Goal: Communication & Community: Answer question/provide support

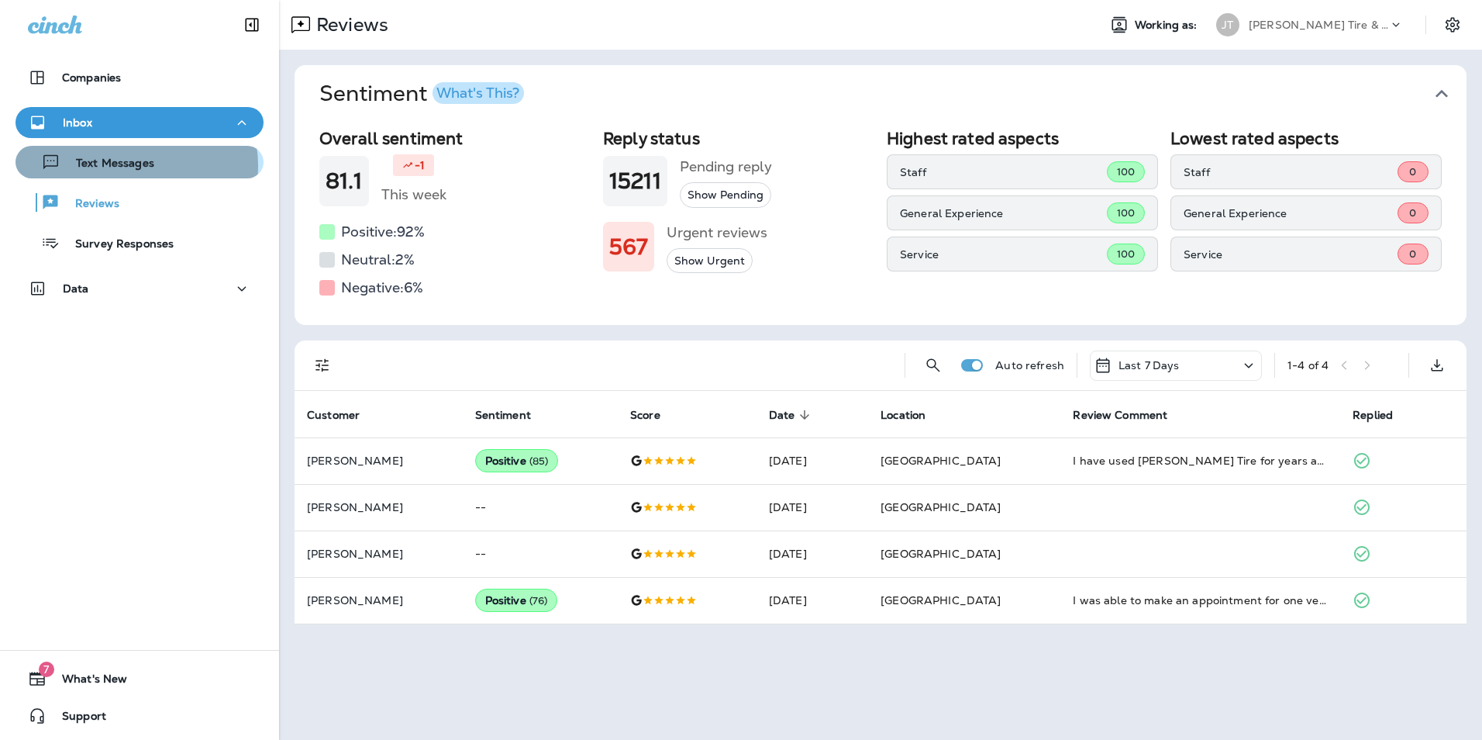
click at [125, 166] on p "Text Messages" at bounding box center [107, 164] width 94 height 15
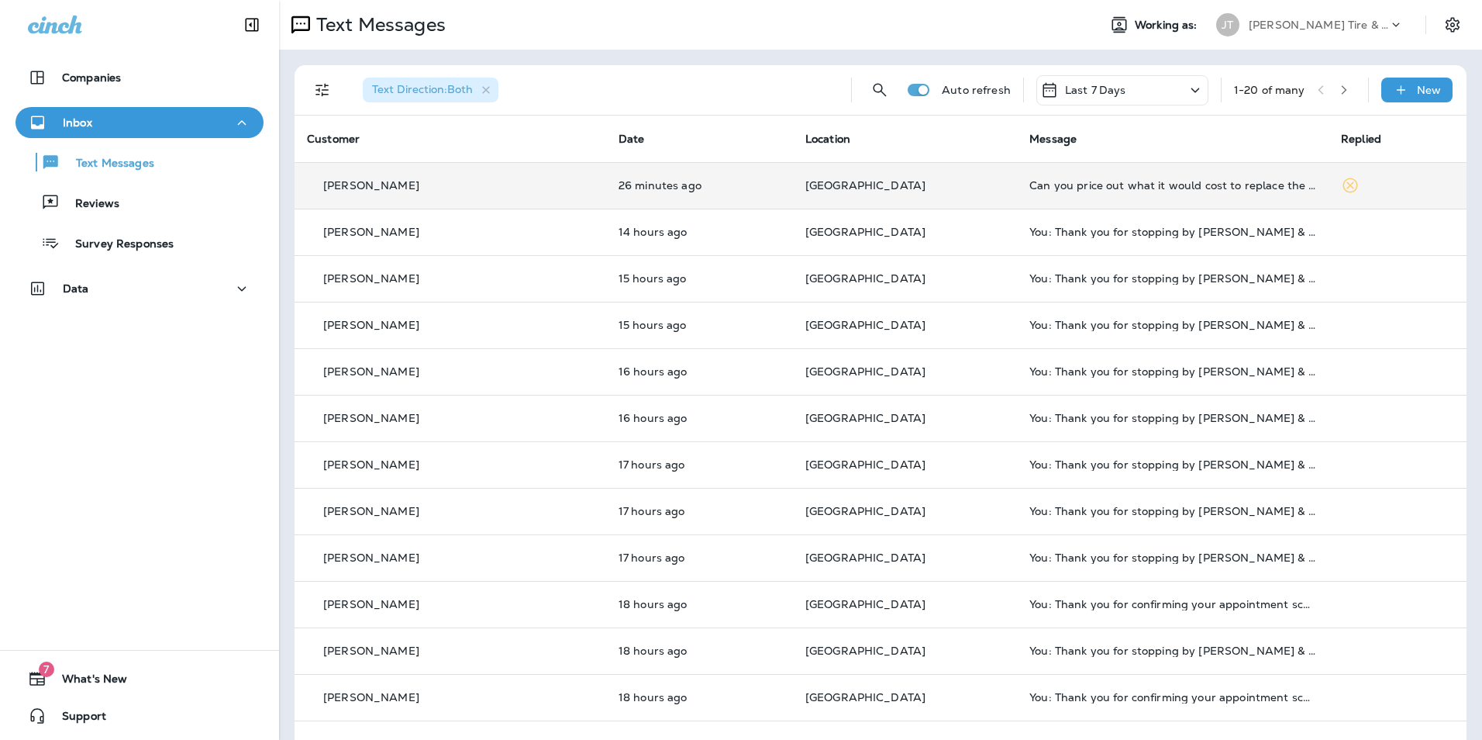
click at [1160, 191] on td "Can you price out what it would cost to replace the exhaust manifold in my car.…" at bounding box center [1173, 185] width 312 height 47
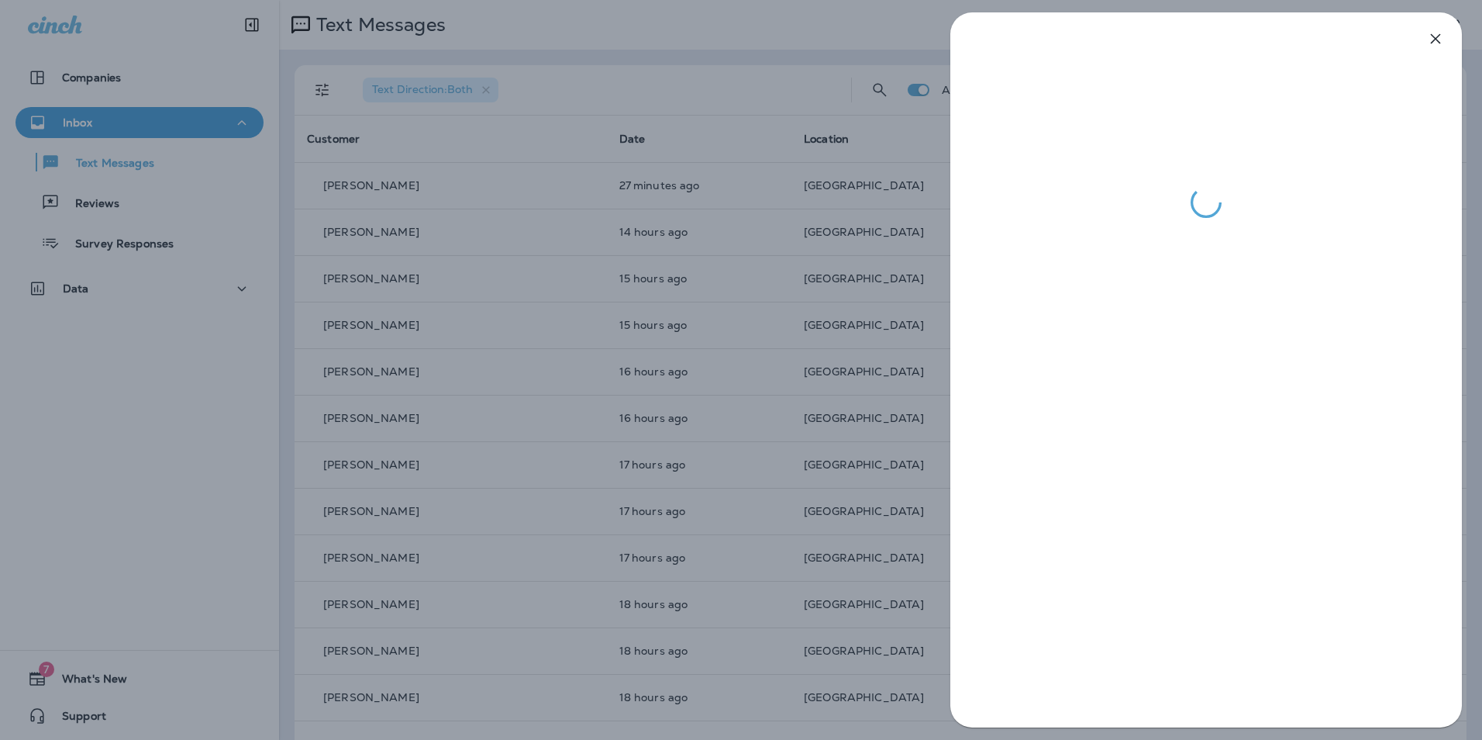
click at [908, 527] on div at bounding box center [741, 370] width 1482 height 740
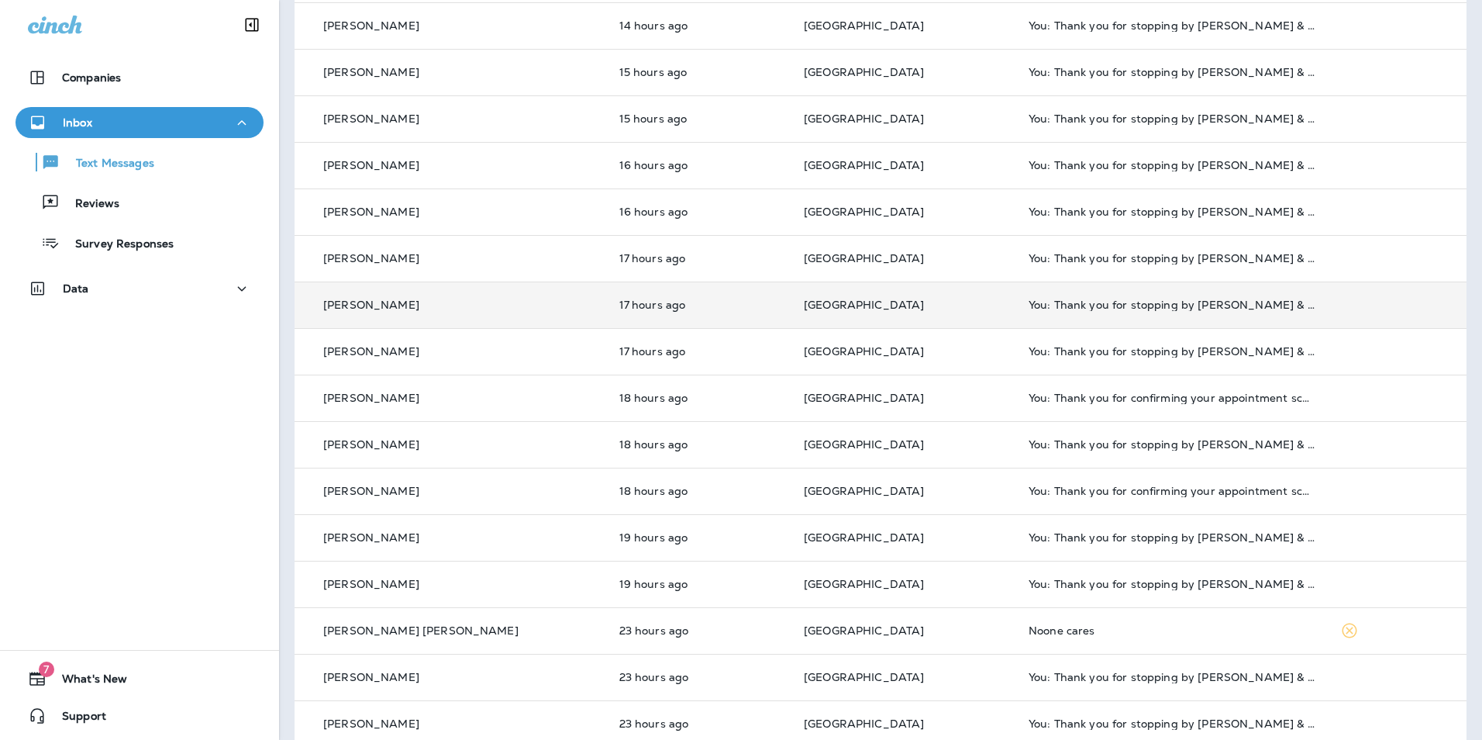
scroll to position [233, 0]
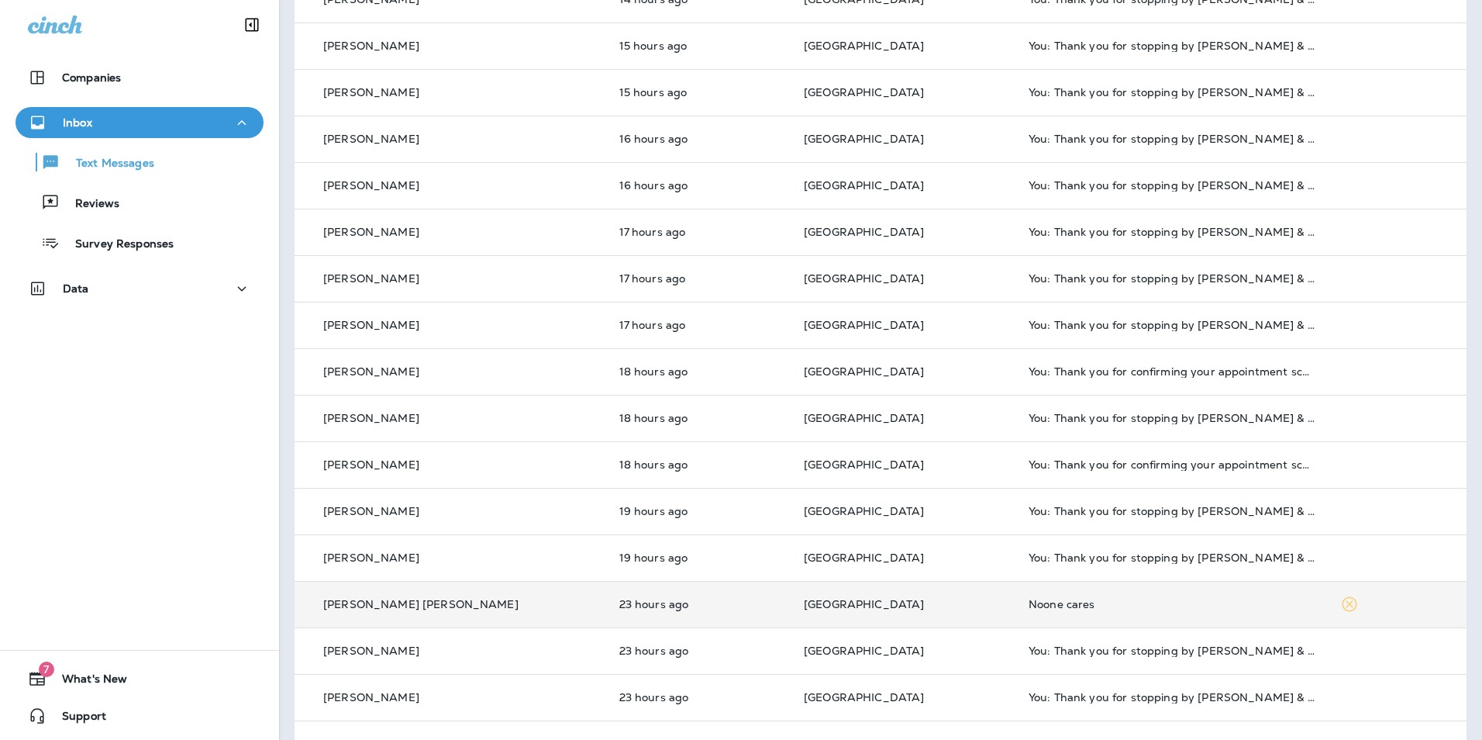
click at [695, 614] on td "23 hours ago" at bounding box center [699, 604] width 185 height 47
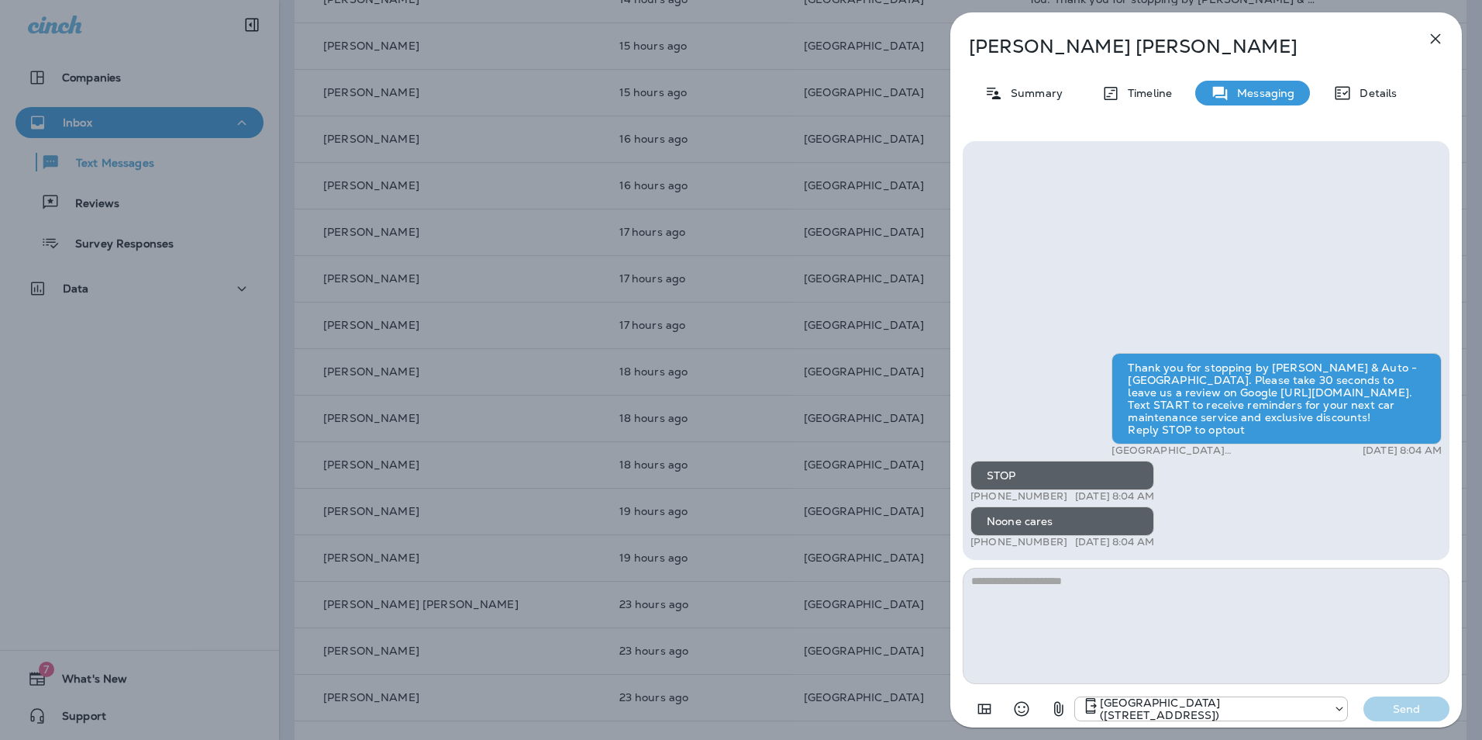
click at [1433, 36] on icon "button" at bounding box center [1436, 39] width 10 height 10
